Goal: Information Seeking & Learning: Check status

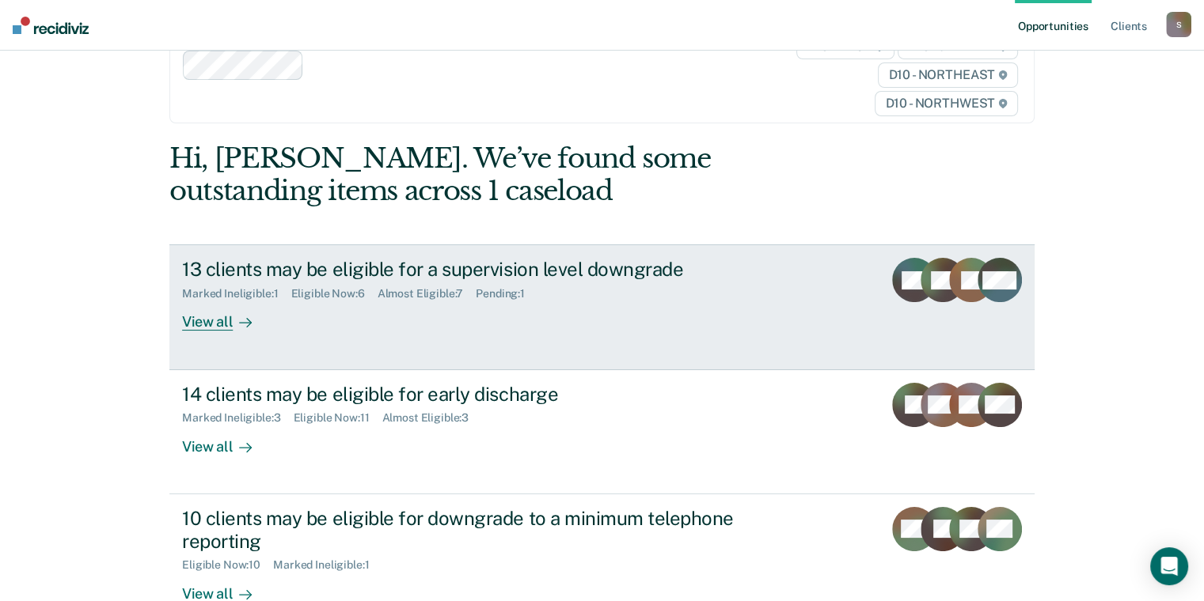
scroll to position [237, 0]
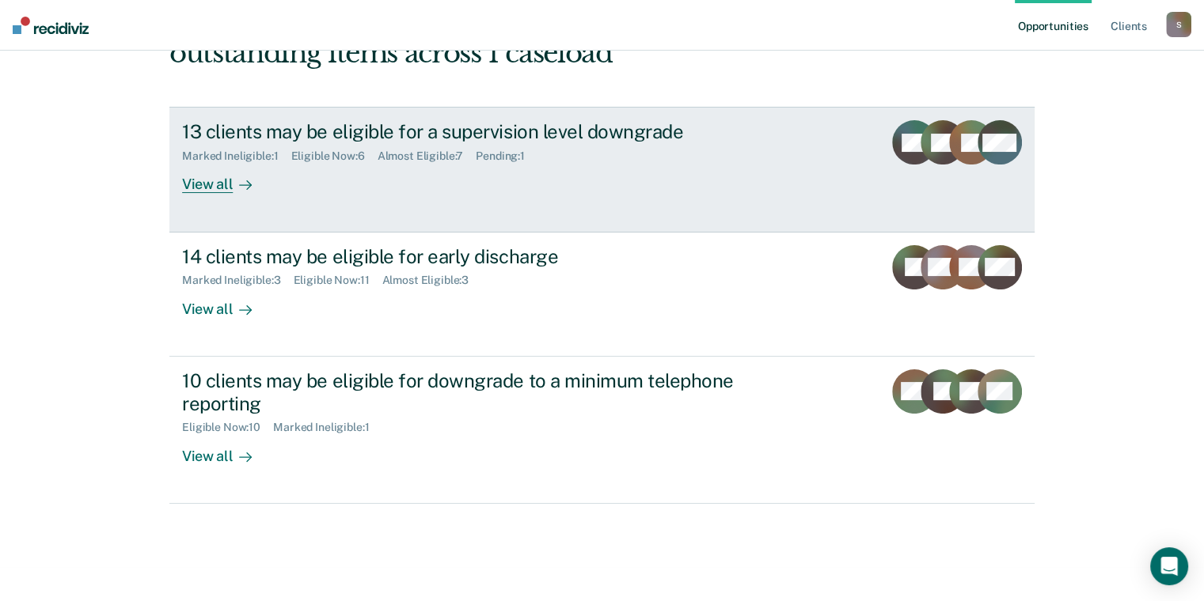
click at [230, 194] on div "View all" at bounding box center [226, 178] width 89 height 31
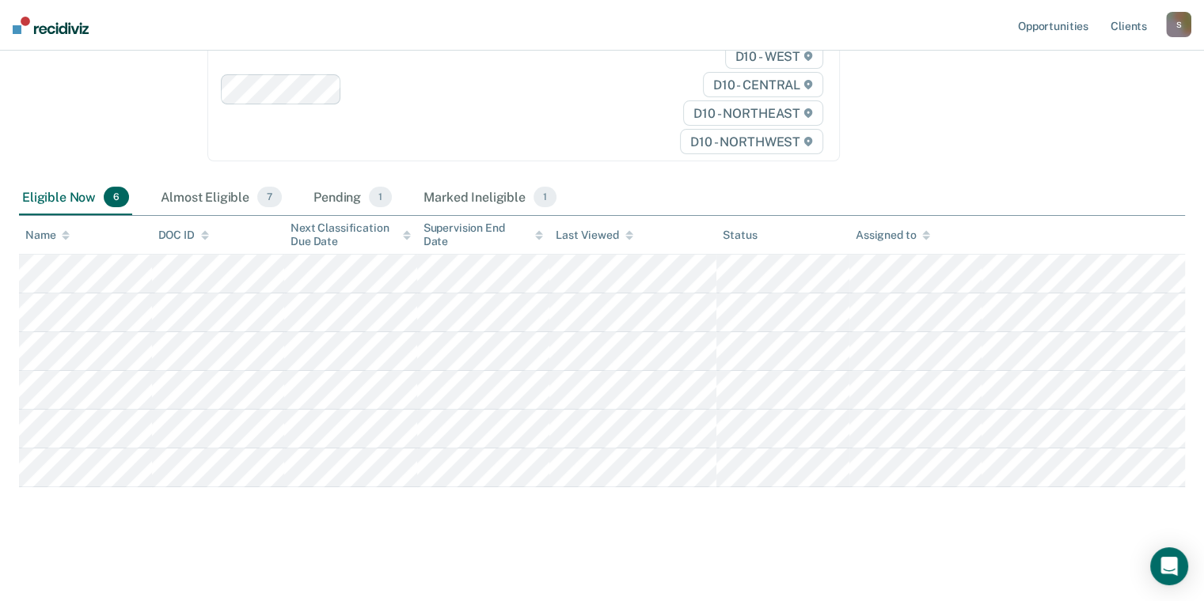
scroll to position [418, 0]
